Goal: Information Seeking & Learning: Find specific fact

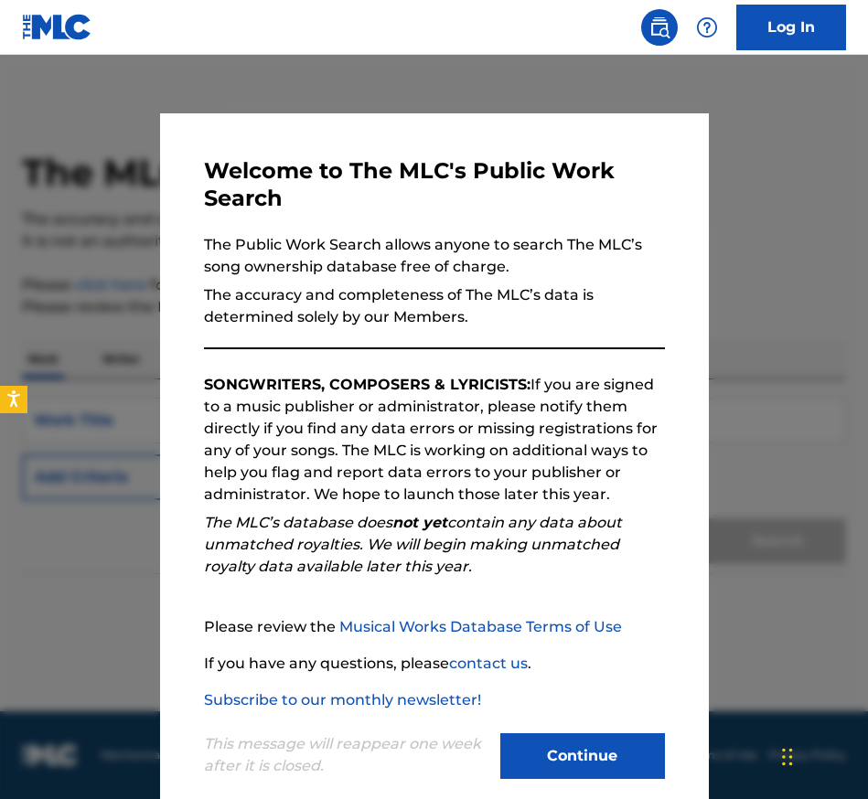
click at [560, 757] on button "Continue" at bounding box center [582, 757] width 165 height 46
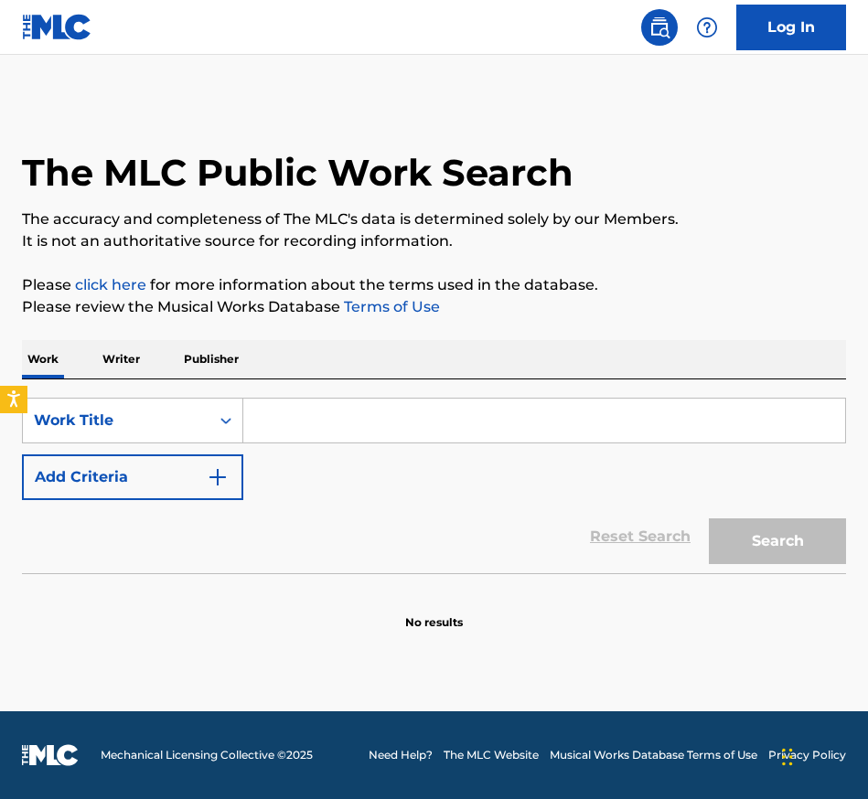
click at [331, 432] on input "Search Form" at bounding box center [544, 421] width 602 height 44
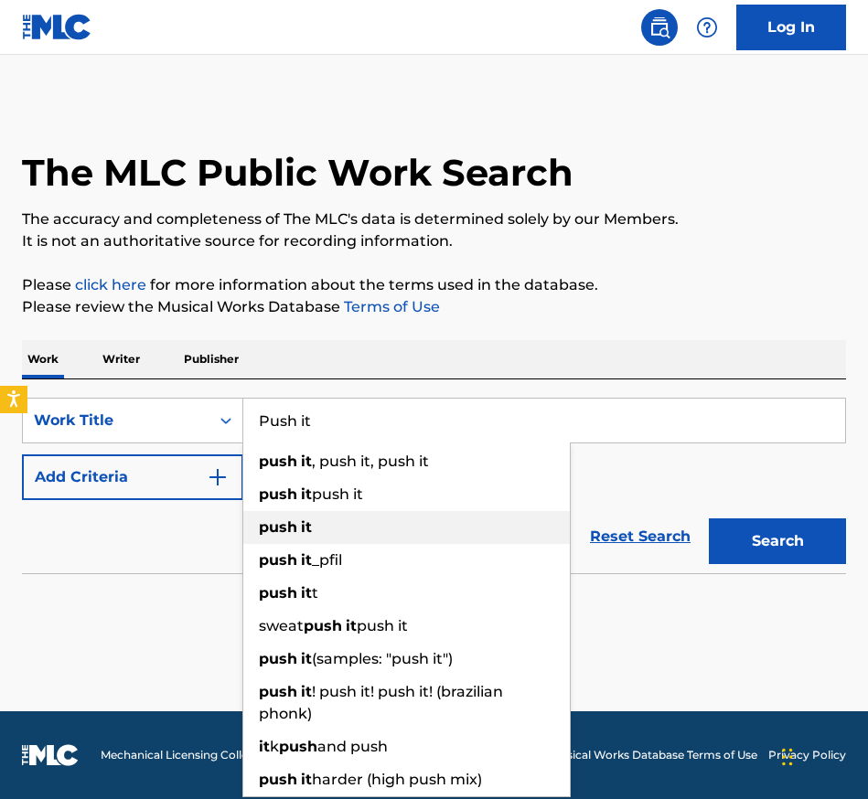
click at [311, 529] on strong "it" at bounding box center [306, 527] width 11 height 17
type input "push it"
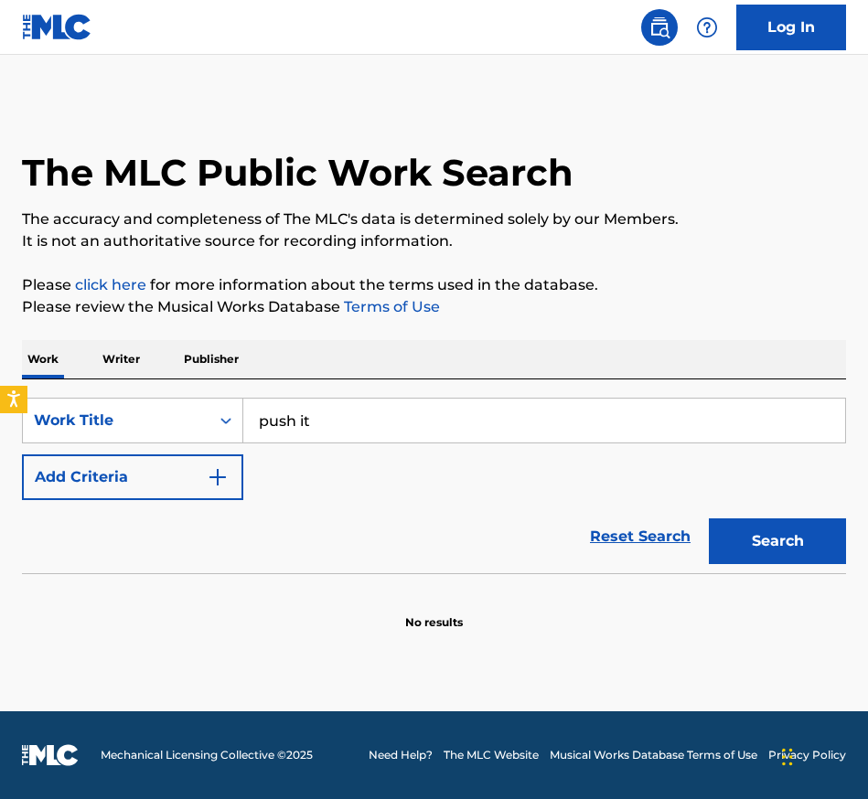
click at [218, 480] on img "Search Form" at bounding box center [218, 477] width 22 height 22
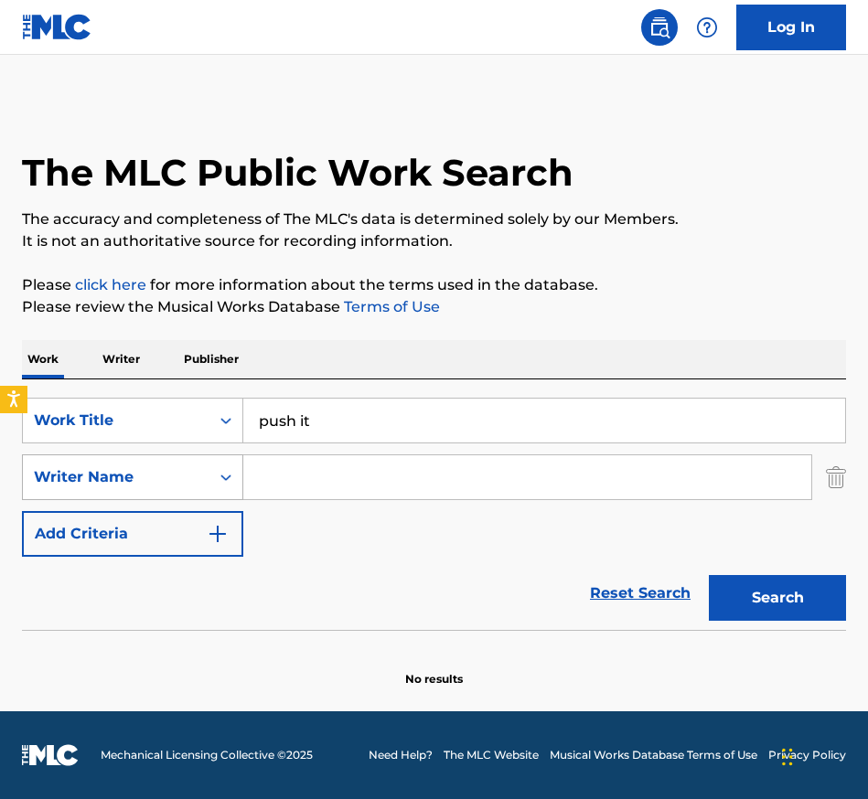
click at [228, 477] on icon "Search Form" at bounding box center [225, 478] width 11 height 6
click at [294, 481] on input "Search Form" at bounding box center [527, 477] width 568 height 44
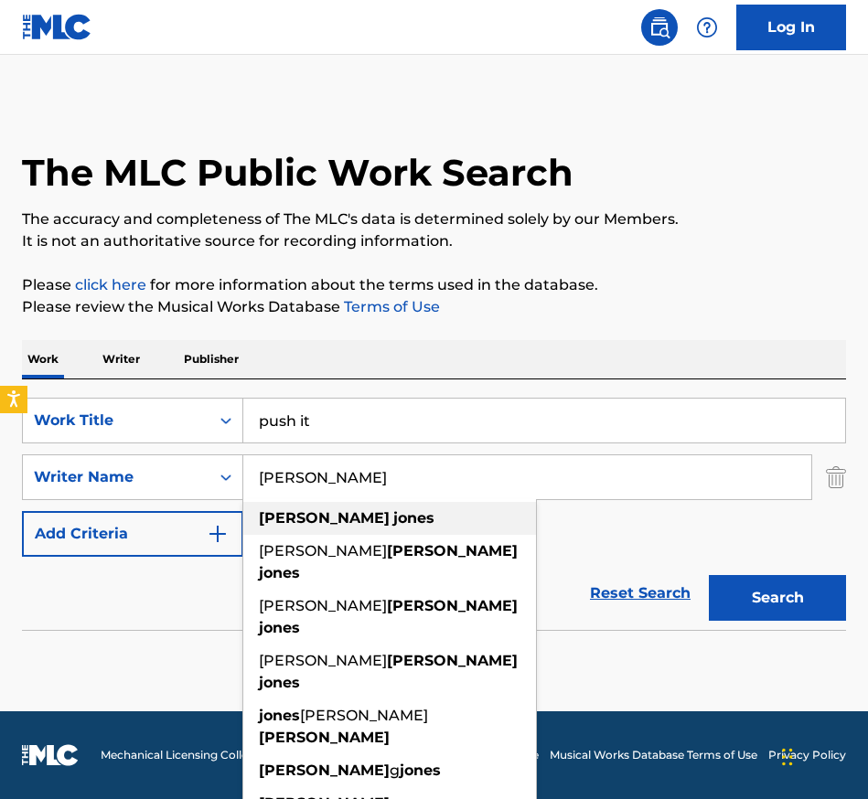
click at [393, 511] on strong "jones" at bounding box center [413, 517] width 41 height 17
type input "[PERSON_NAME]"
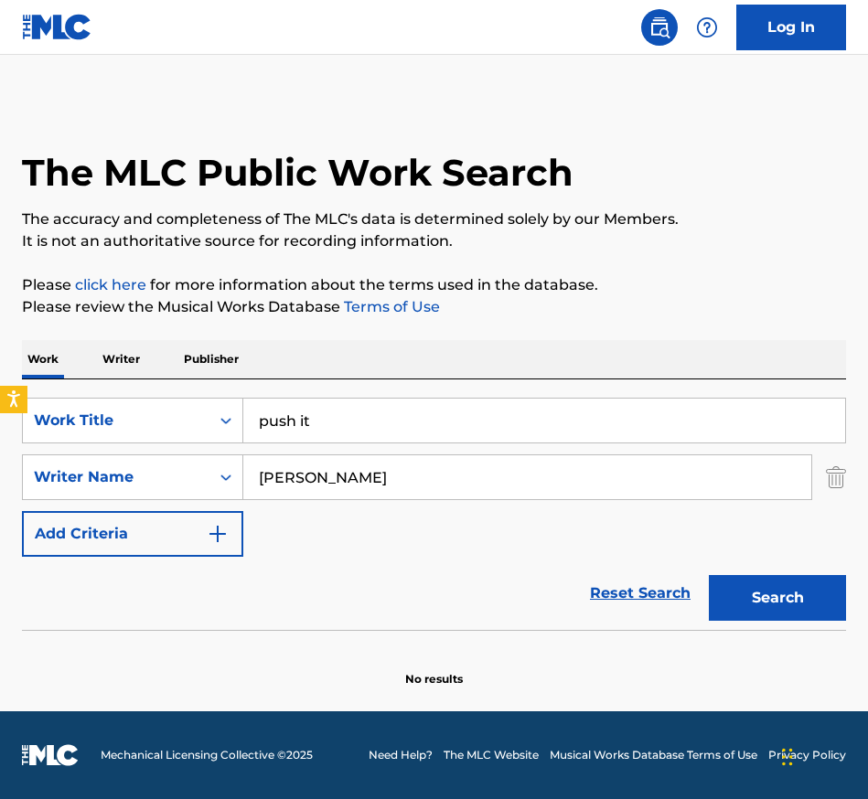
click at [762, 593] on button "Search" at bounding box center [777, 598] width 137 height 46
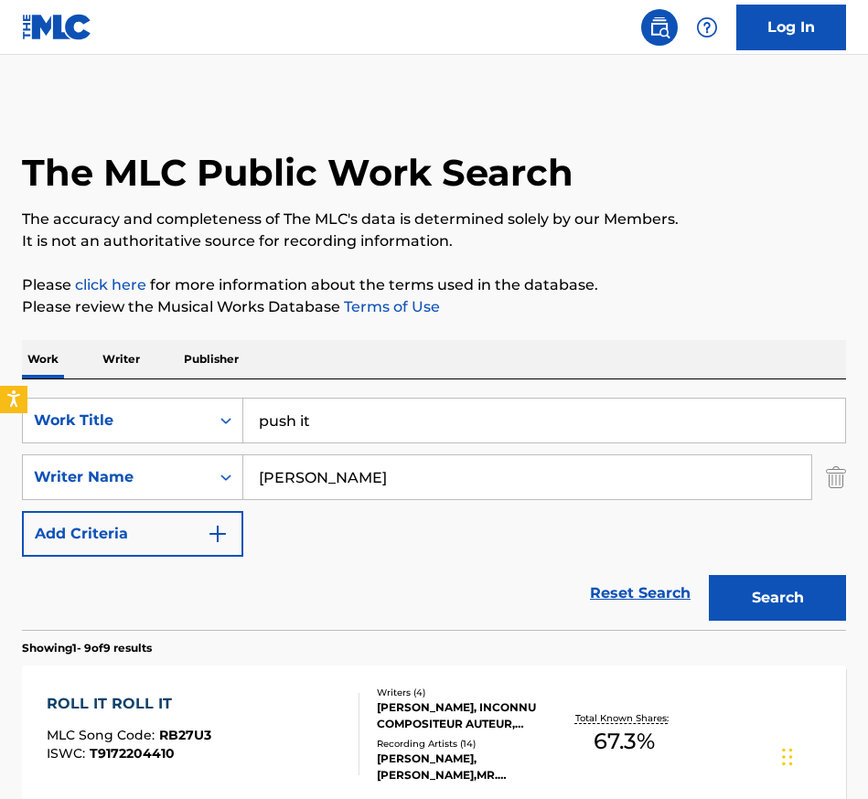
click at [127, 355] on p "Writer" at bounding box center [121, 359] width 48 height 38
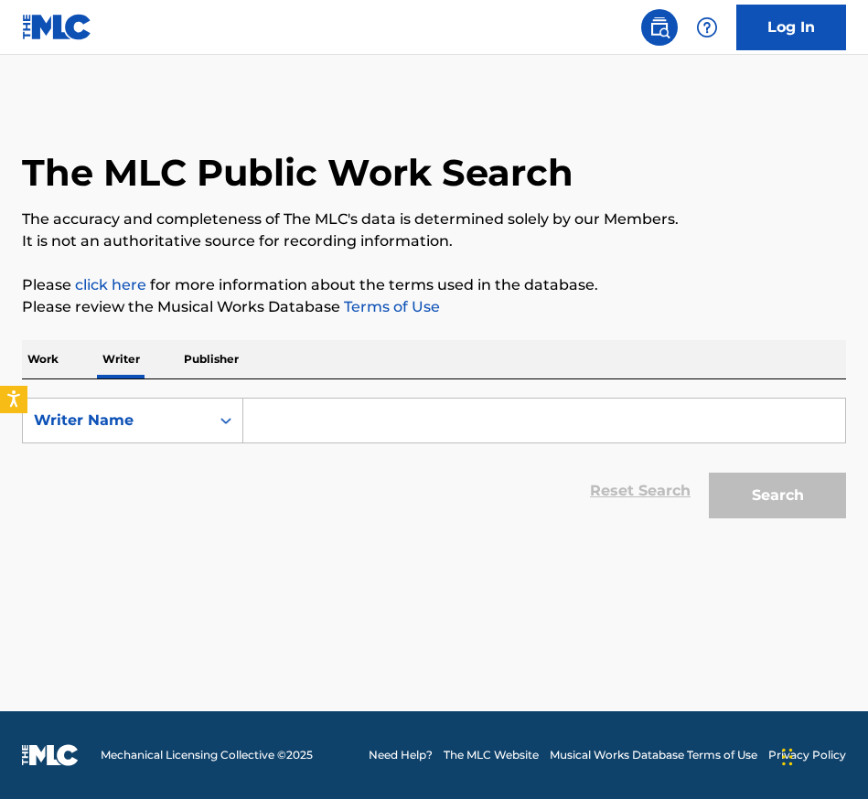
click at [295, 422] on input "Search Form" at bounding box center [544, 421] width 602 height 44
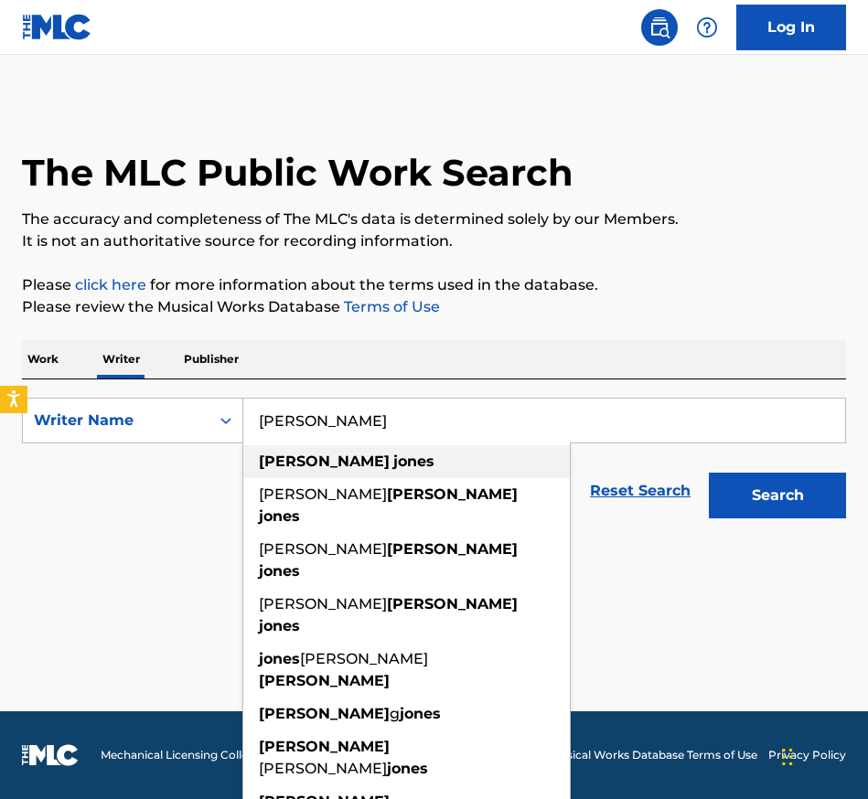
click at [288, 466] on strong "[PERSON_NAME]" at bounding box center [324, 461] width 131 height 17
type input "[PERSON_NAME]"
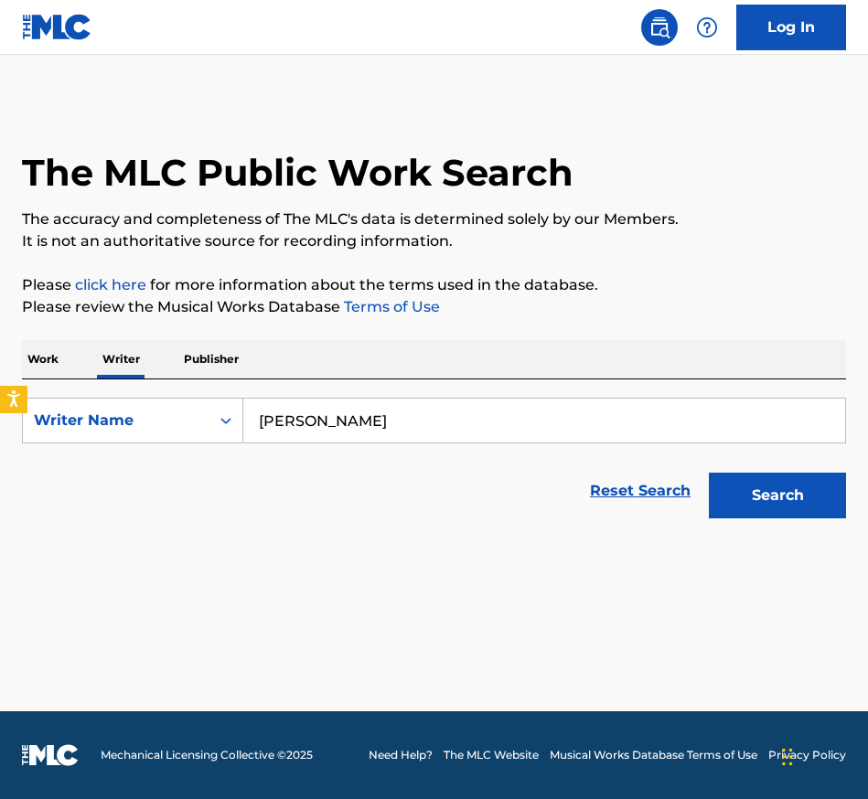
click at [743, 498] on button "Search" at bounding box center [777, 496] width 137 height 46
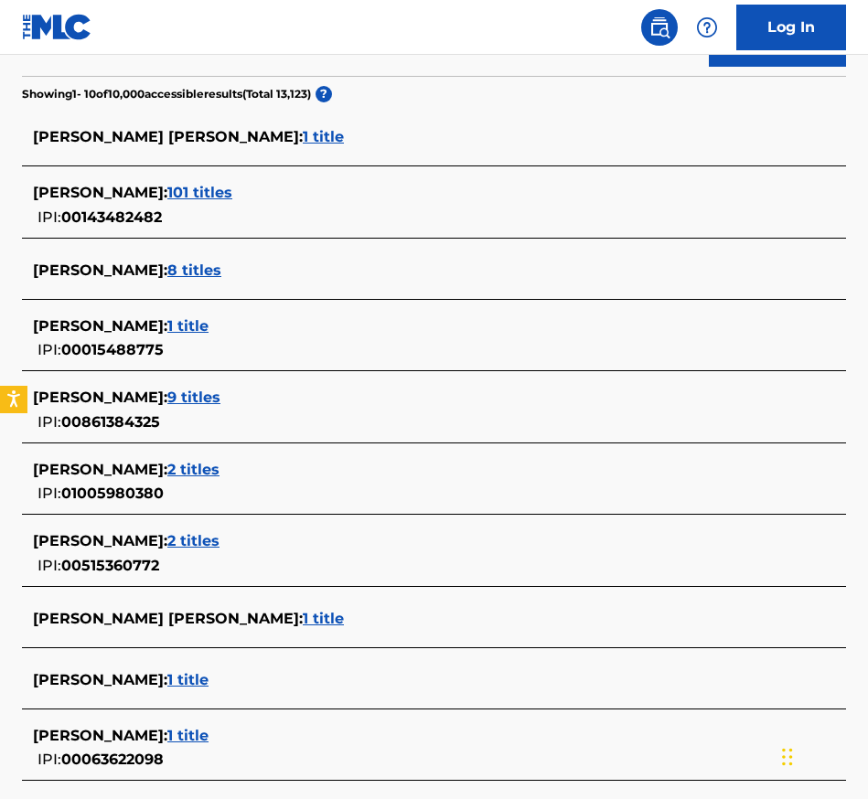
scroll to position [481, 0]
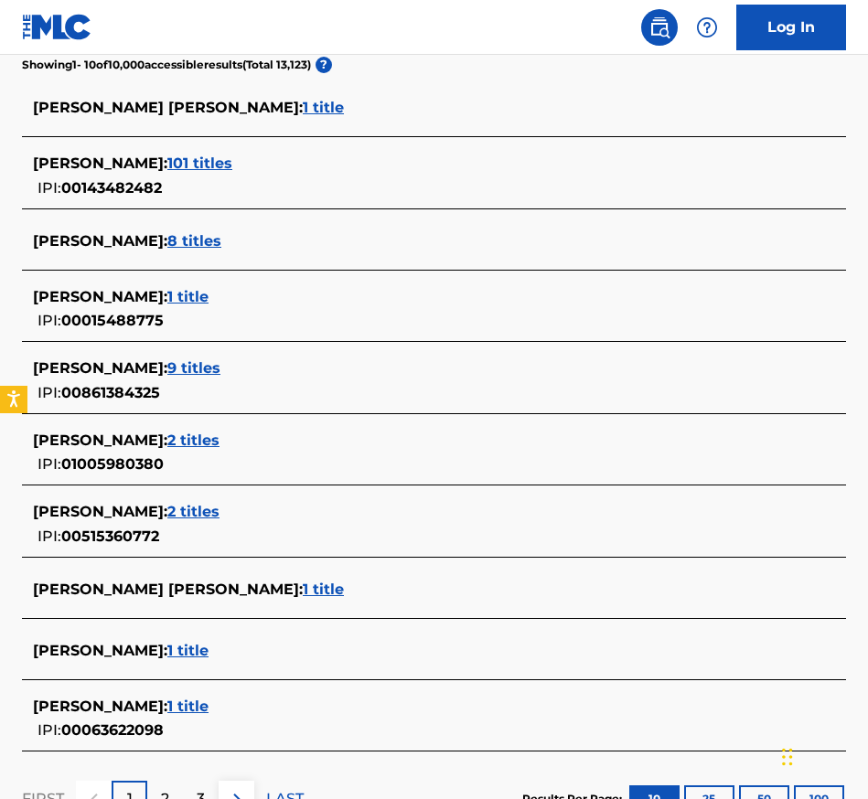
click at [167, 164] on span "101 titles" at bounding box center [199, 163] width 65 height 17
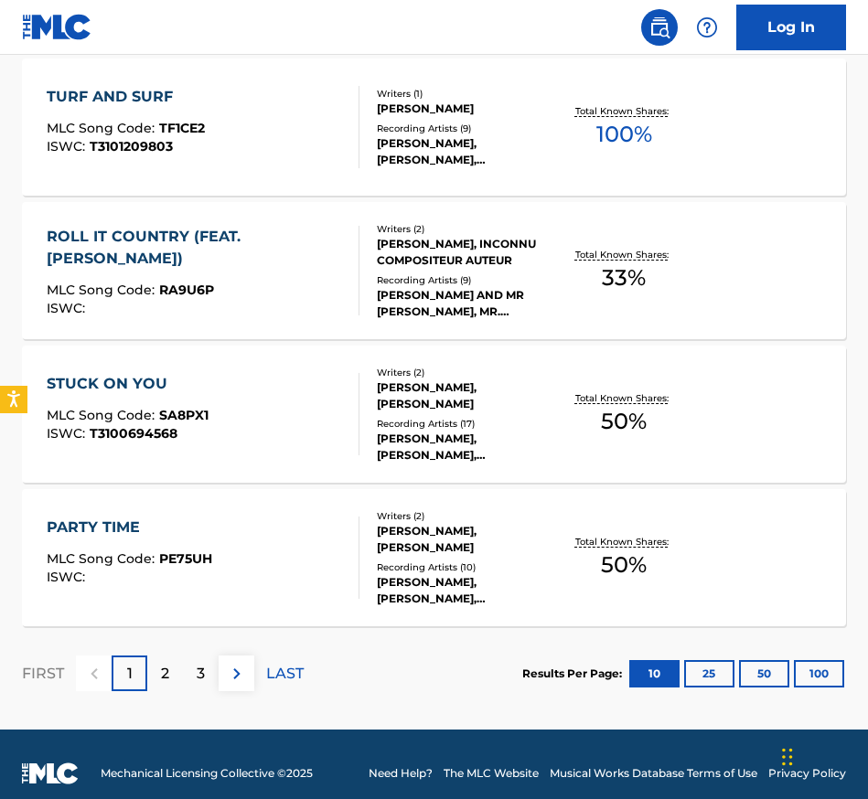
scroll to position [1431, 0]
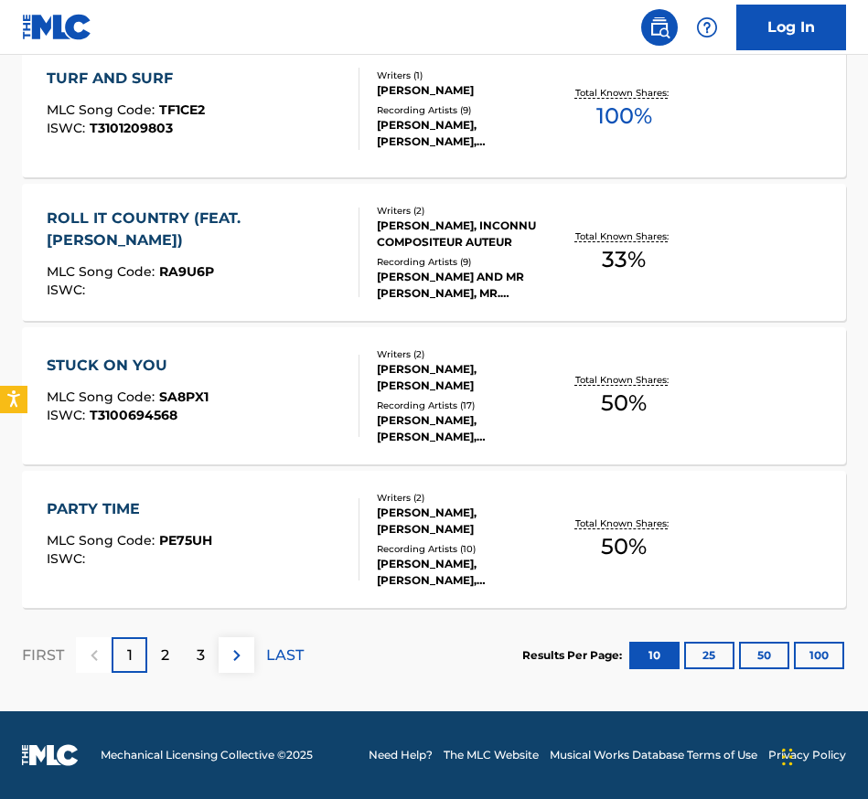
click at [233, 657] on img at bounding box center [237, 656] width 22 height 22
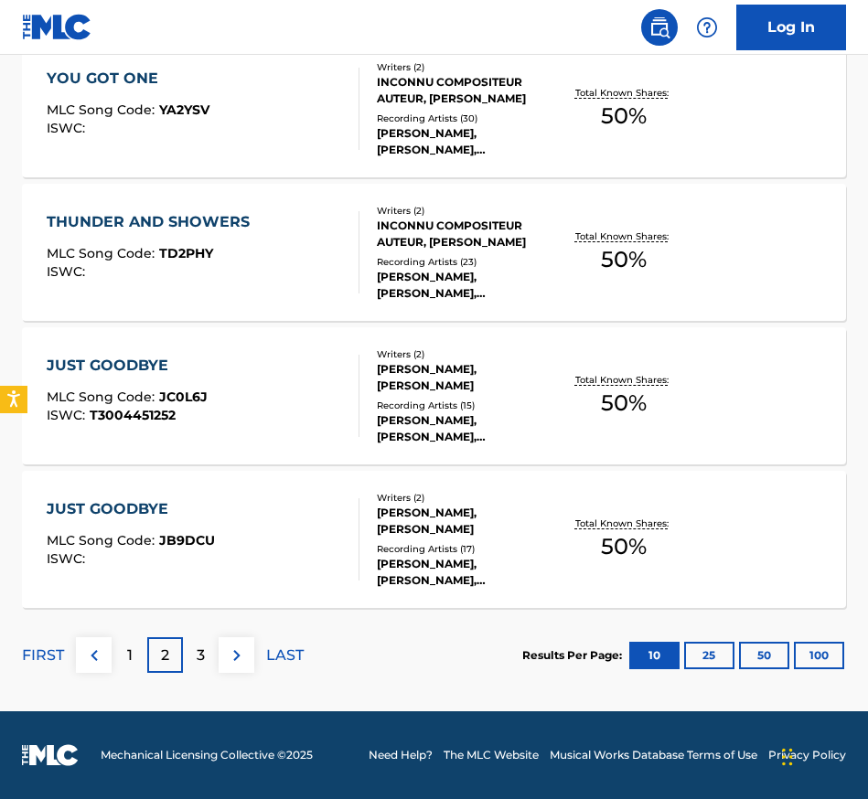
click at [236, 654] on img at bounding box center [237, 656] width 22 height 22
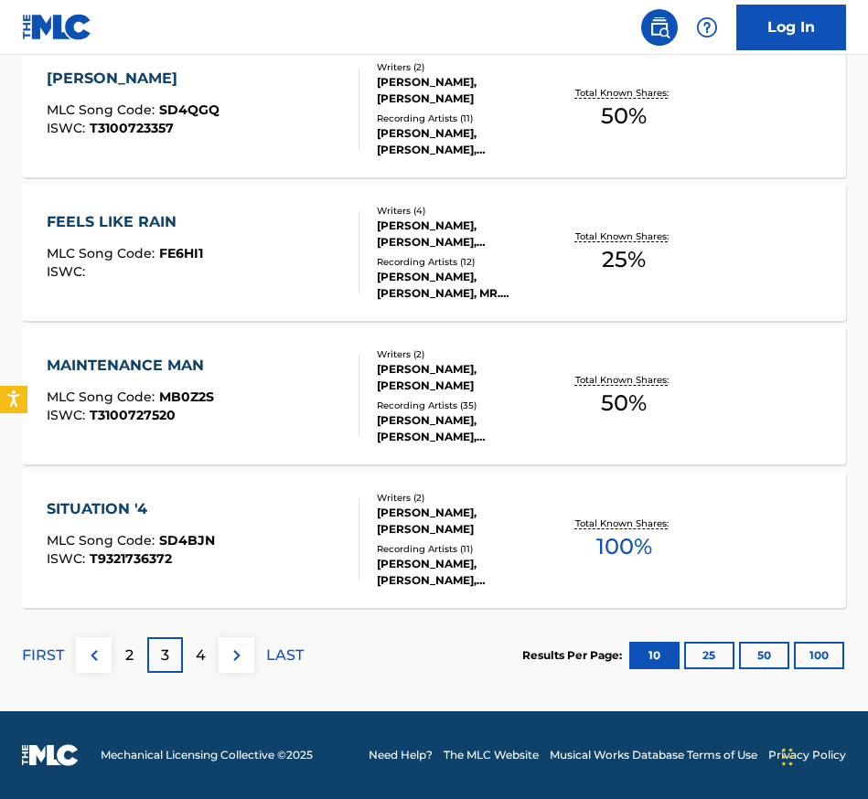
click at [234, 655] on img at bounding box center [237, 656] width 22 height 22
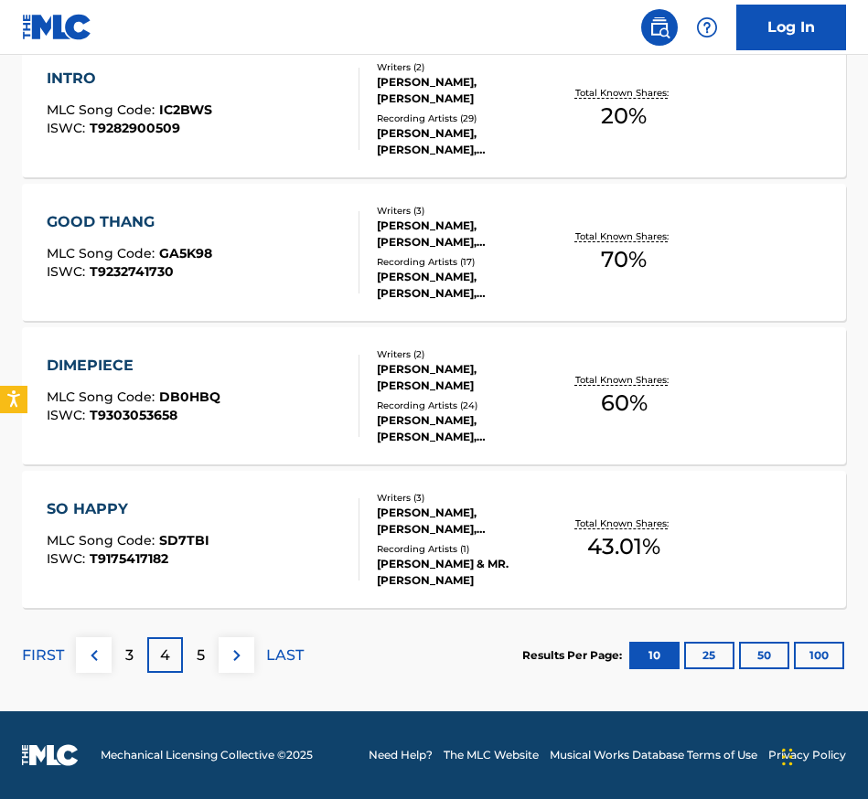
click at [239, 656] on img at bounding box center [237, 656] width 22 height 22
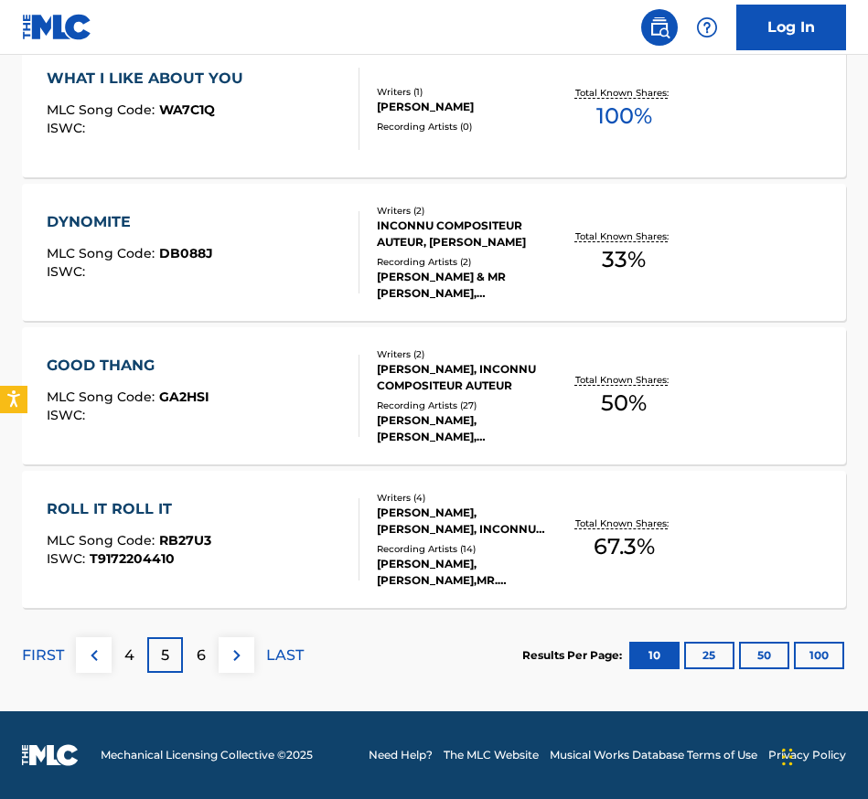
click at [232, 657] on img at bounding box center [237, 656] width 22 height 22
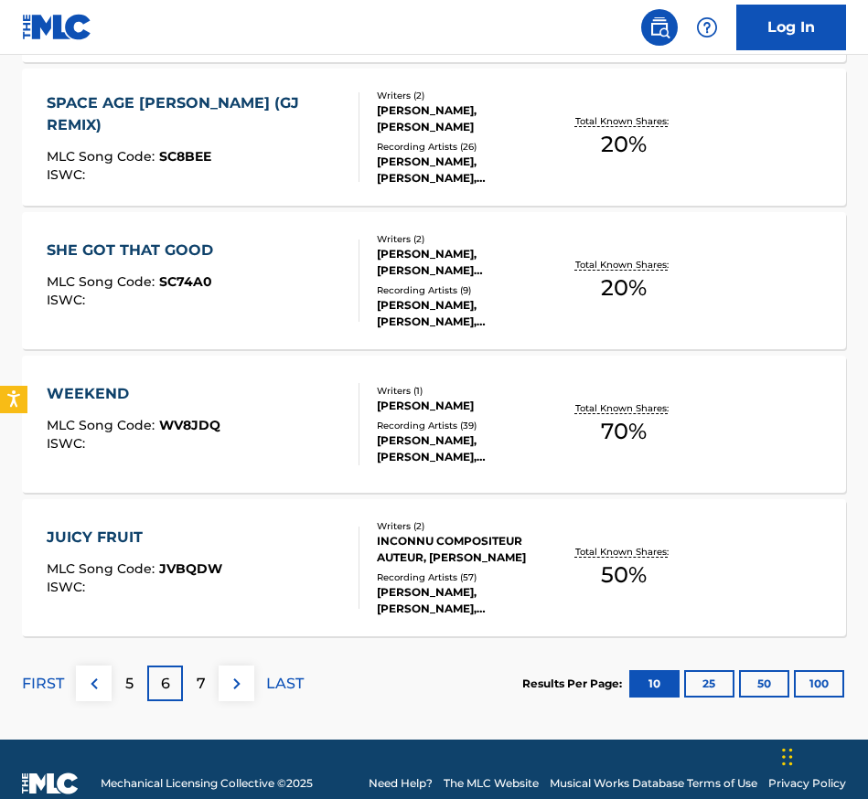
scroll to position [1405, 0]
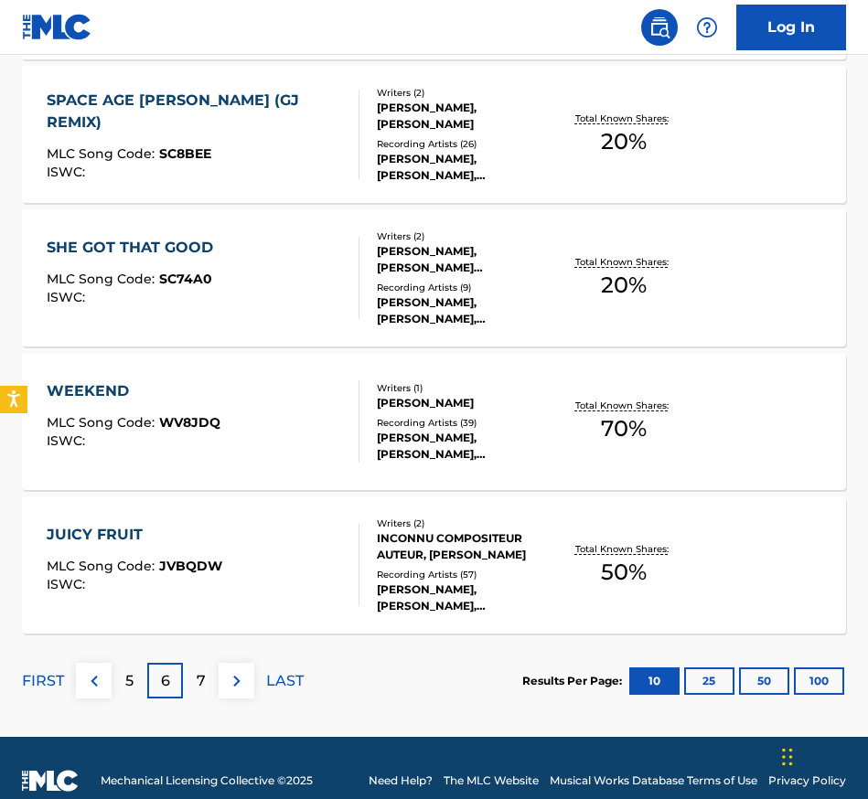
click at [238, 681] on img at bounding box center [237, 681] width 22 height 22
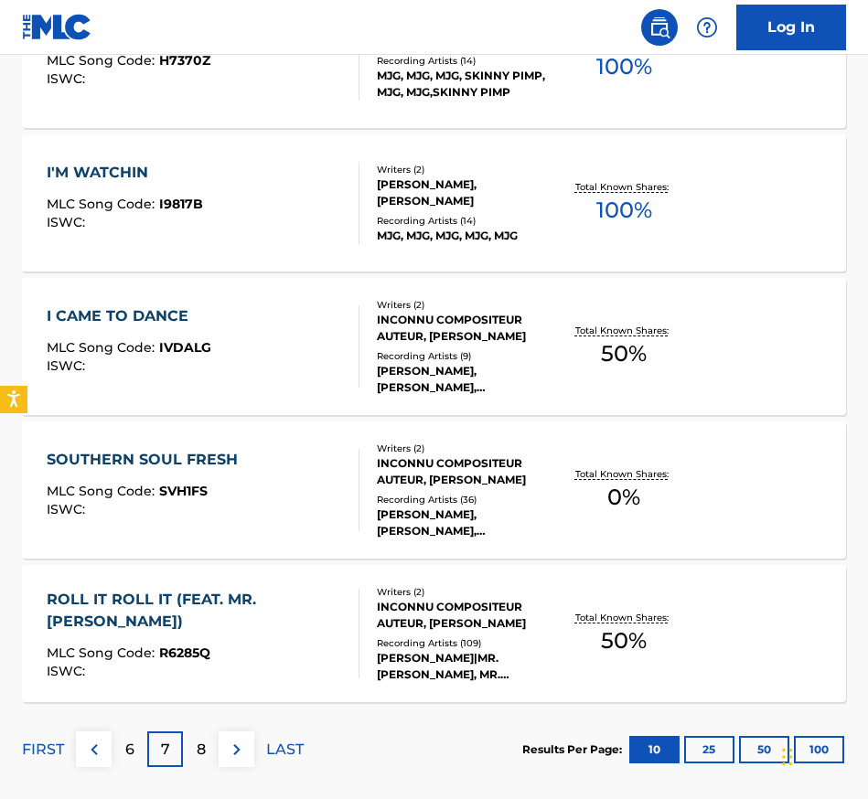
scroll to position [1342, 0]
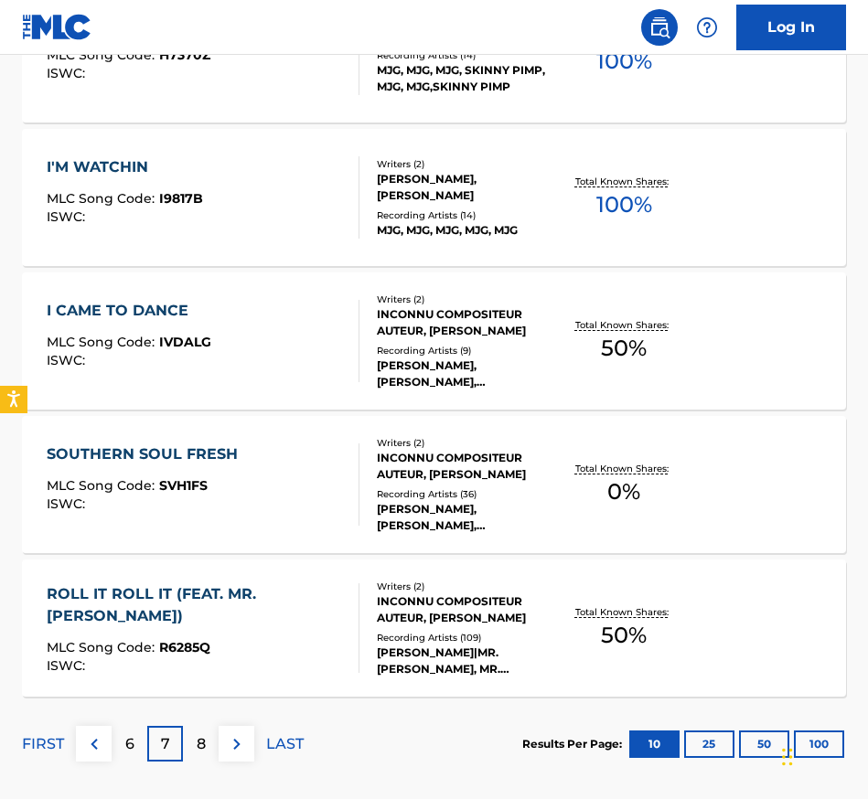
click at [245, 745] on img at bounding box center [237, 745] width 22 height 22
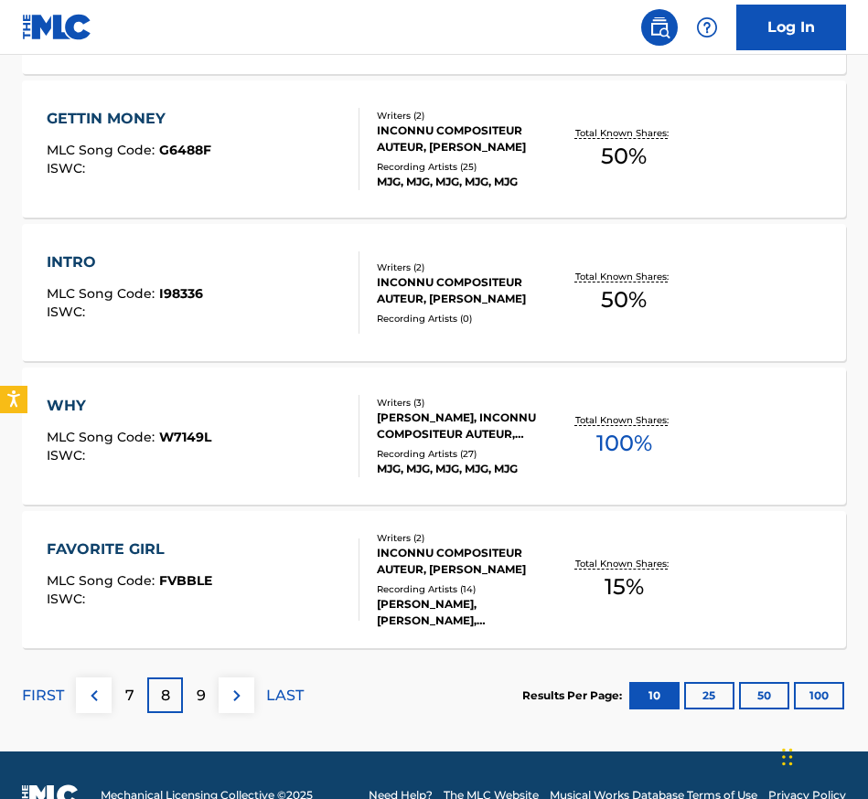
scroll to position [1431, 0]
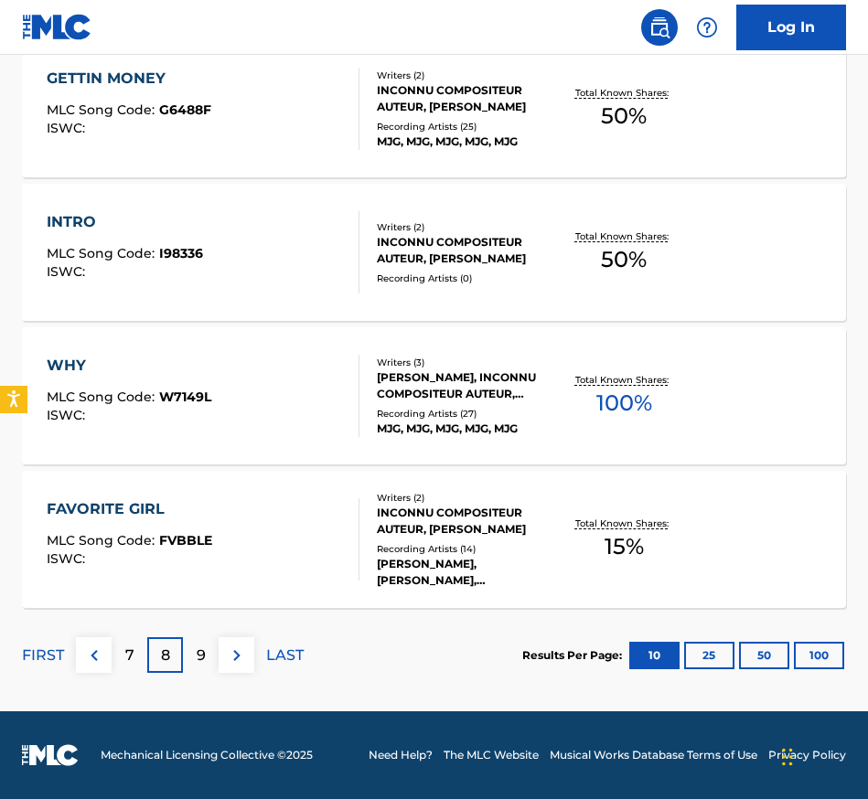
click at [237, 656] on img at bounding box center [237, 656] width 22 height 22
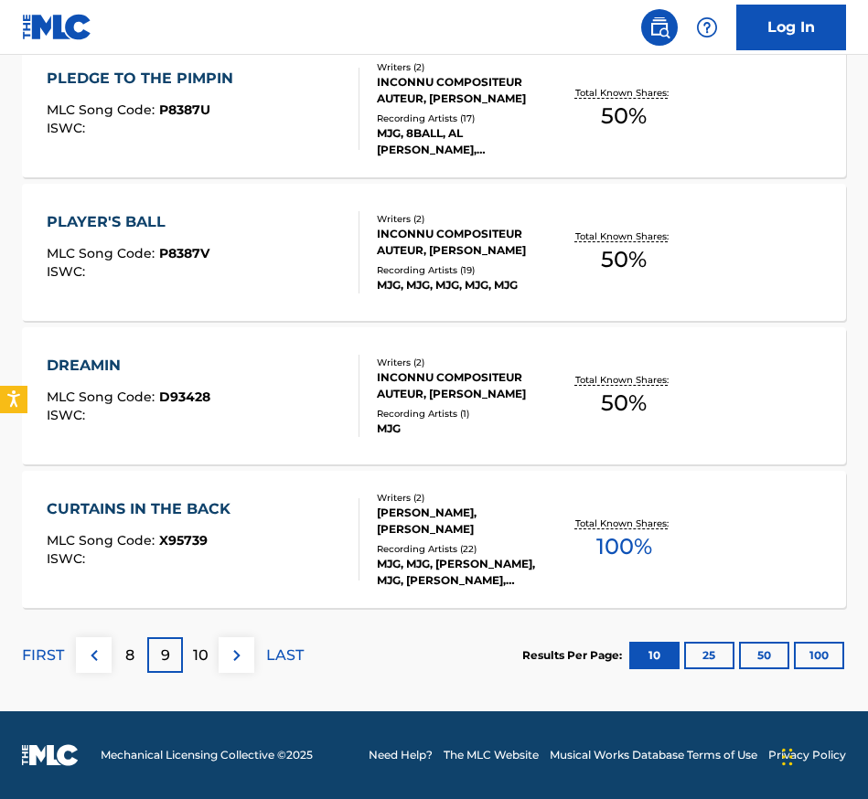
click at [233, 659] on img at bounding box center [237, 656] width 22 height 22
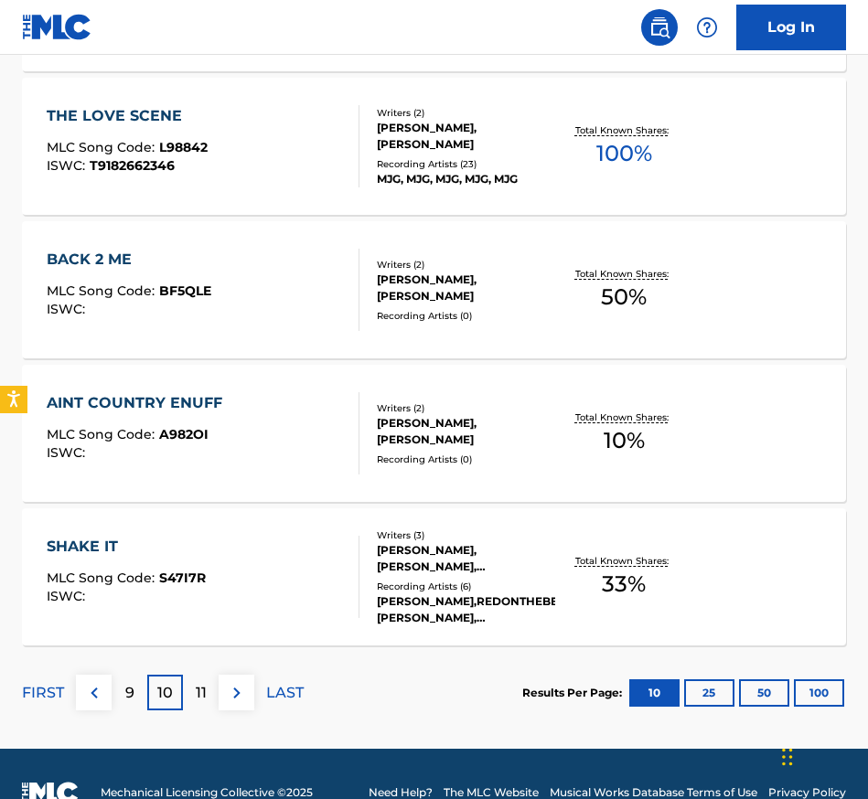
scroll to position [1389, 0]
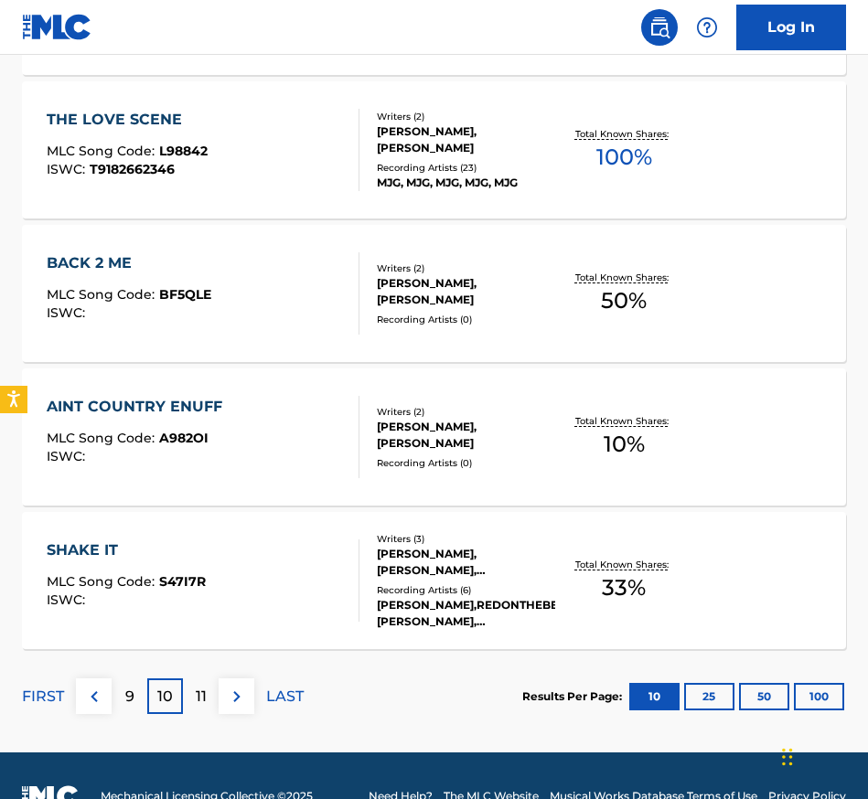
click at [234, 700] on img at bounding box center [237, 697] width 22 height 22
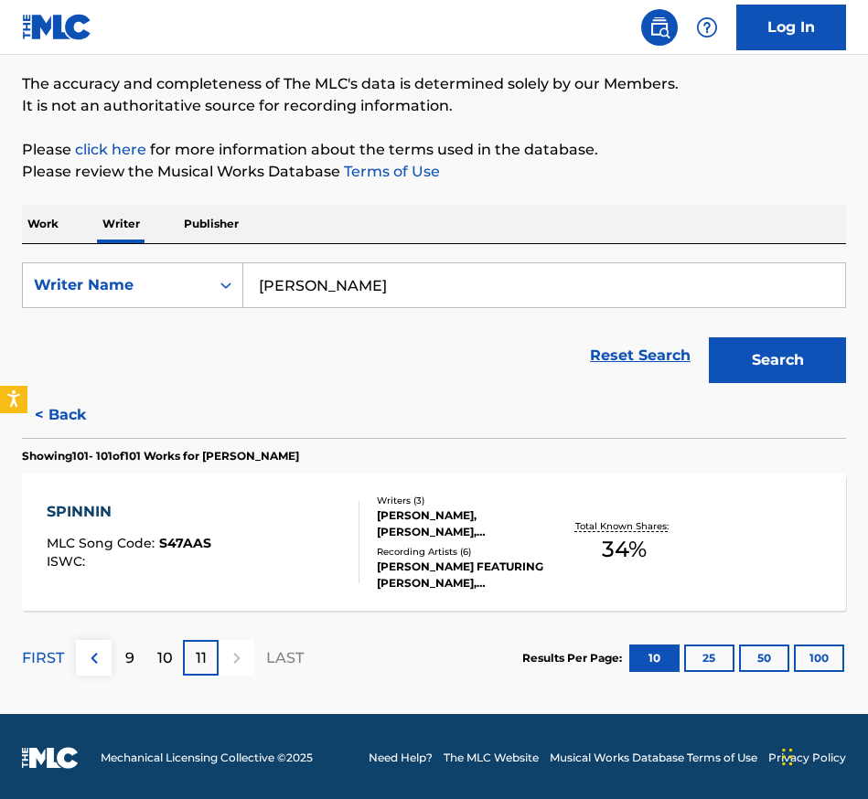
scroll to position [138, 0]
